Goal: Task Accomplishment & Management: Manage account settings

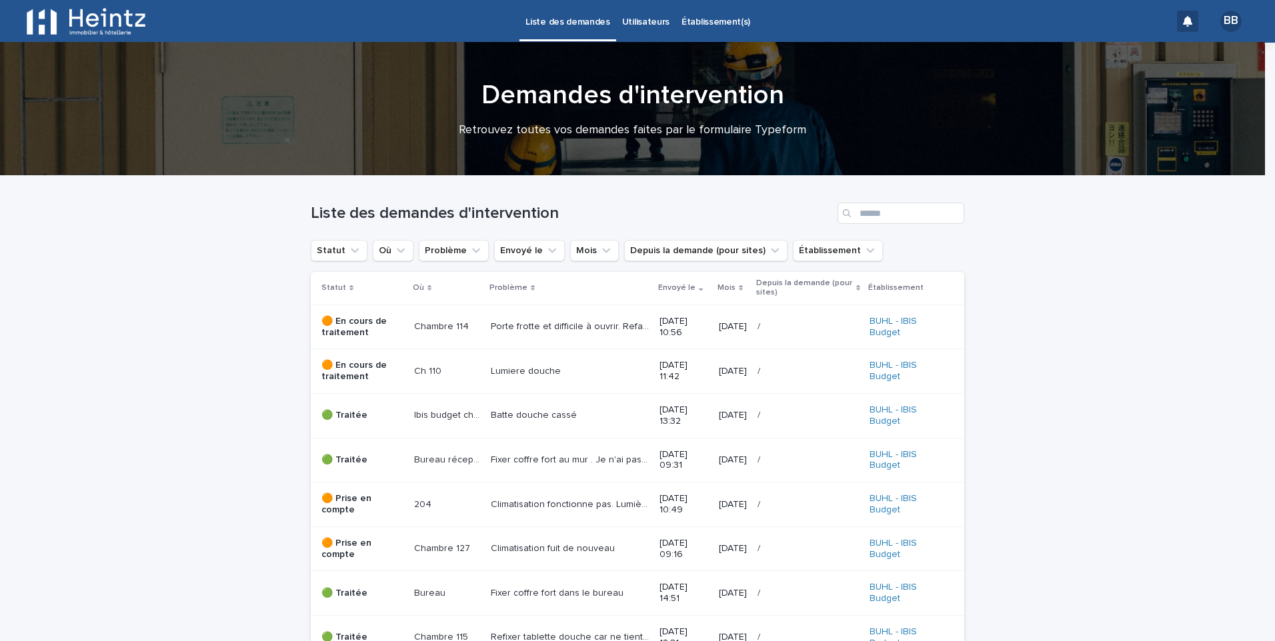
click at [363, 369] on p "🟠 En cours de traitement" at bounding box center [362, 371] width 82 height 23
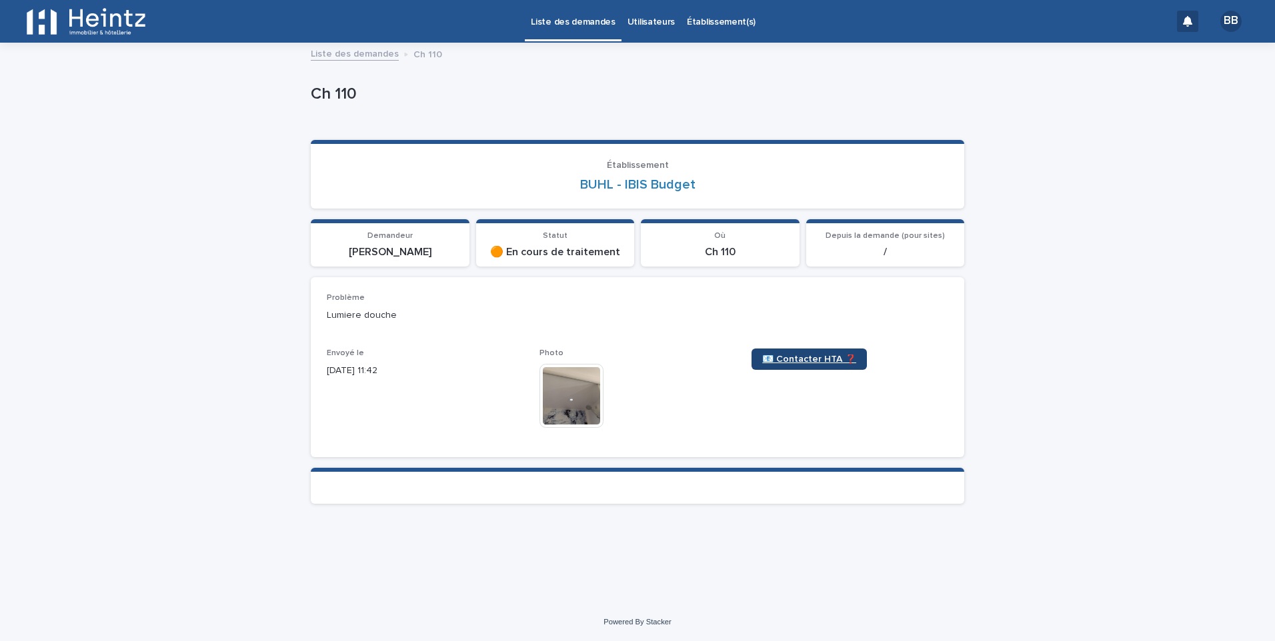
click at [789, 359] on span "📧 Contacter HTA ❓" at bounding box center [809, 359] width 94 height 9
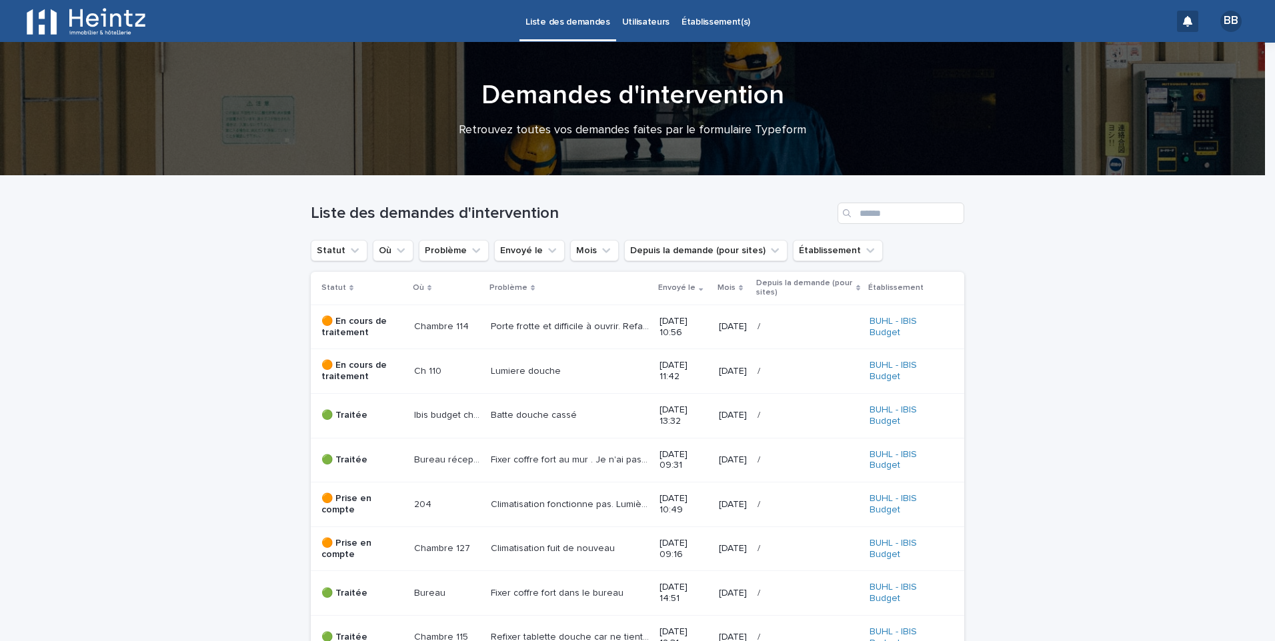
click at [525, 325] on p "Porte frotte et difficile à ouvrir. Refaire réglage" at bounding box center [571, 326] width 161 height 14
drag, startPoint x: 355, startPoint y: 365, endPoint x: 328, endPoint y: 366, distance: 27.3
click at [328, 366] on p "🟠 En cours de traitement" at bounding box center [362, 371] width 82 height 23
click at [1220, 19] on div "BB" at bounding box center [1230, 21] width 21 height 21
click at [1189, 55] on p "Log Out" at bounding box center [1218, 56] width 84 height 23
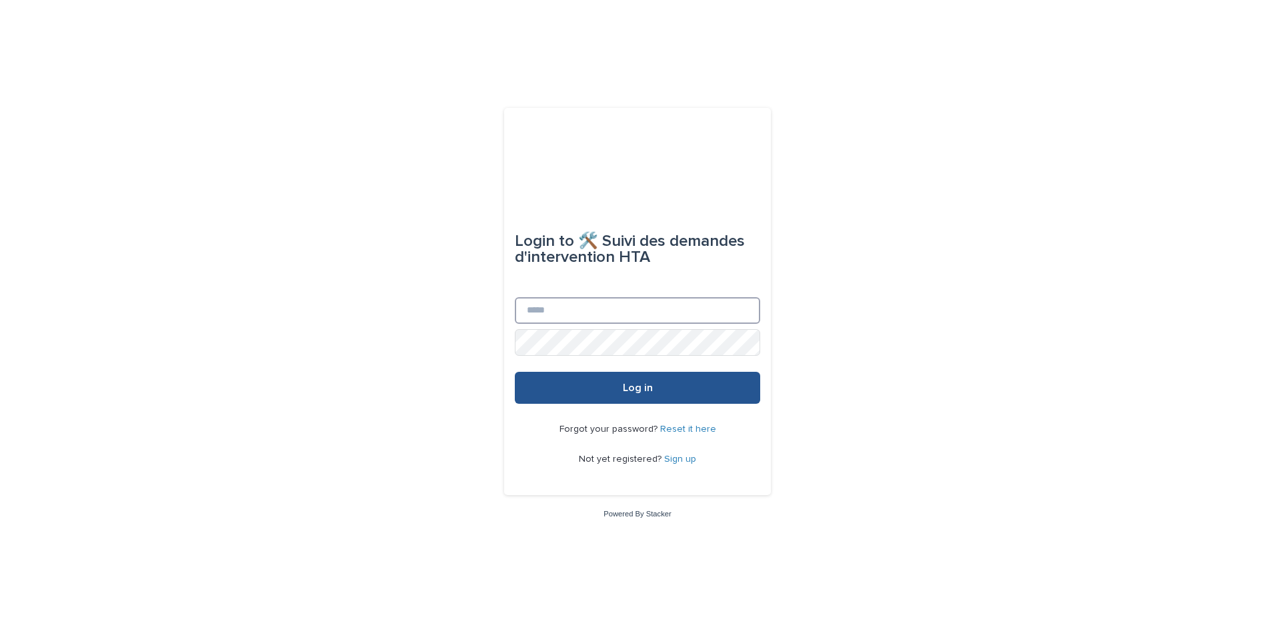
type input "**********"
